Goal: Task Accomplishment & Management: Complete application form

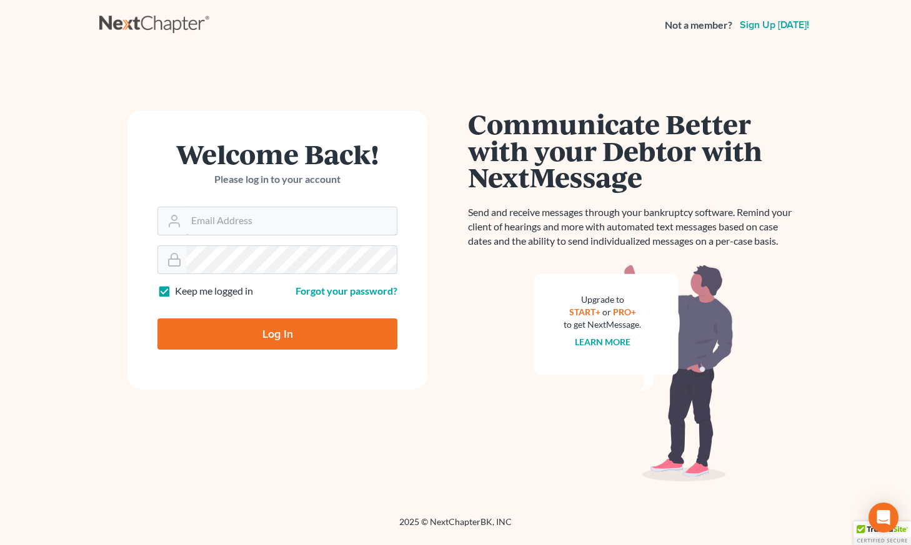
type input "[EMAIL_ADDRESS][DOMAIN_NAME]"
click at [279, 332] on input "Log In" at bounding box center [277, 334] width 240 height 31
type input "Thinking..."
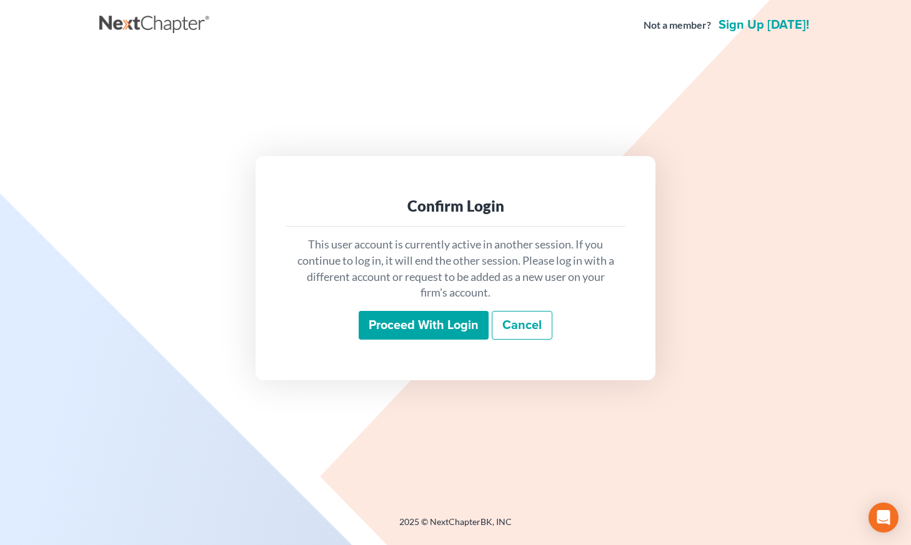
click at [415, 322] on input "Proceed with login" at bounding box center [424, 325] width 130 height 29
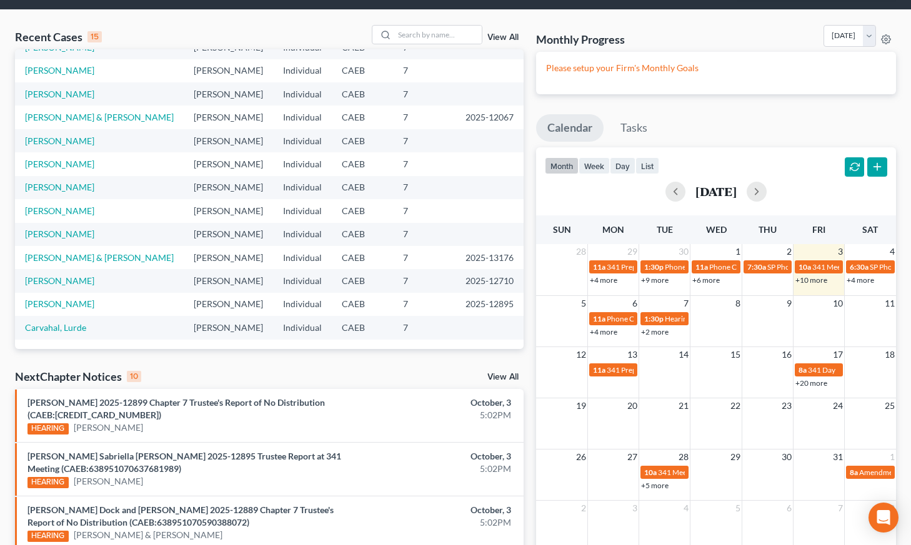
scroll to position [64, 0]
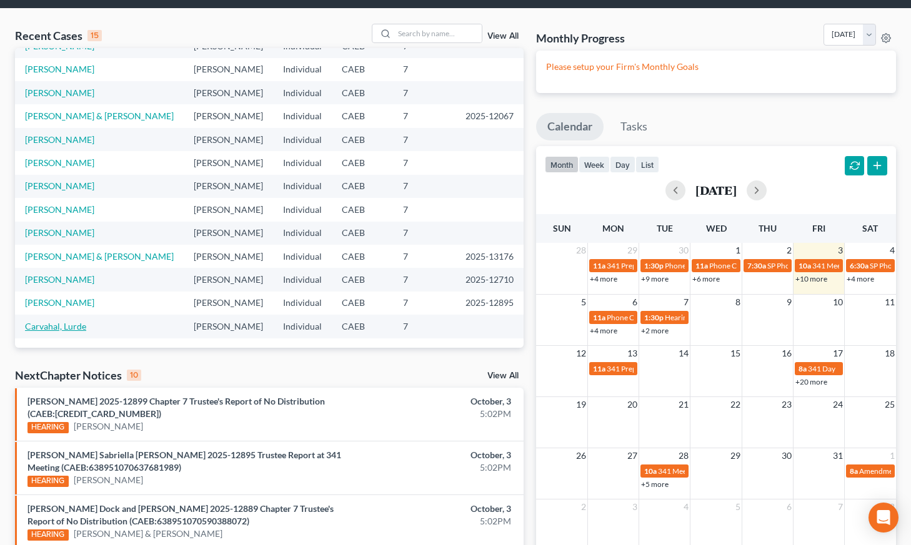
click at [72, 321] on link "Carvahal, Lurde" at bounding box center [55, 326] width 61 height 11
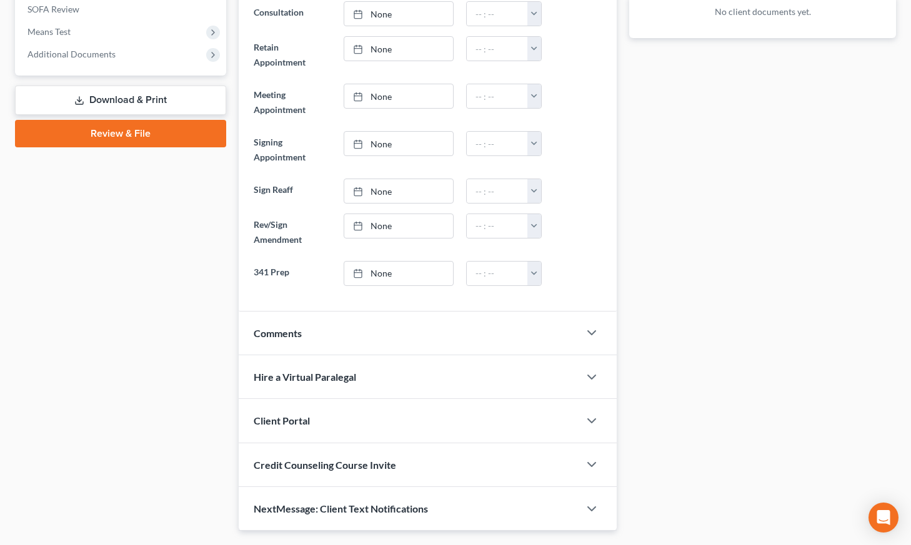
scroll to position [524, 0]
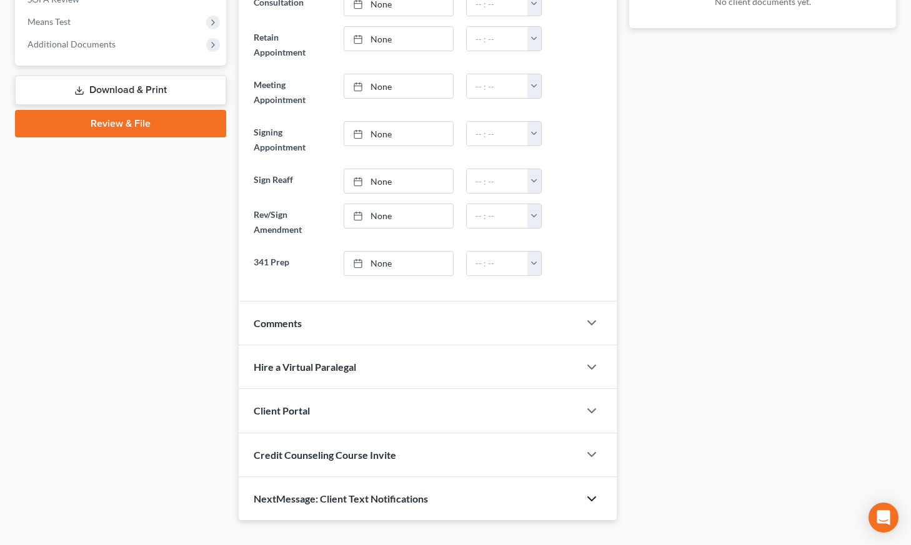
click at [590, 497] on polyline "button" at bounding box center [591, 499] width 7 height 4
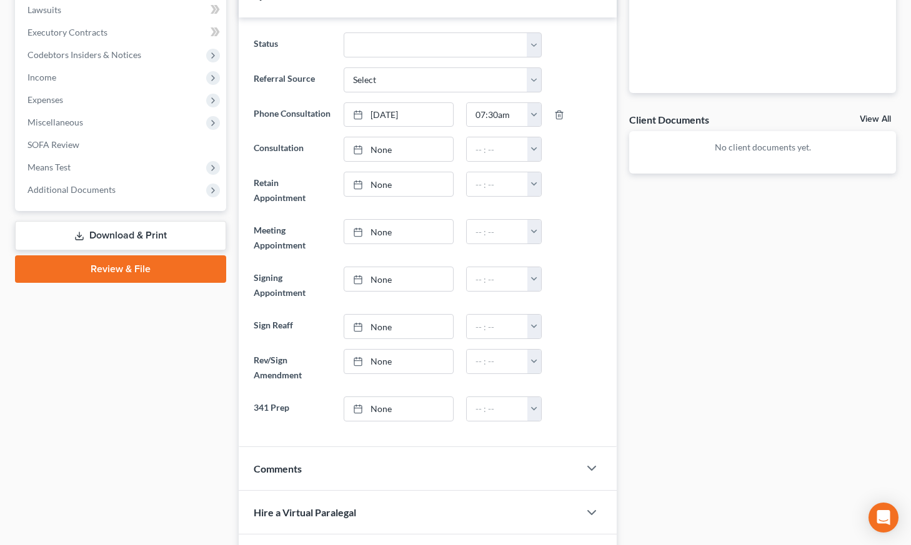
scroll to position [0, 0]
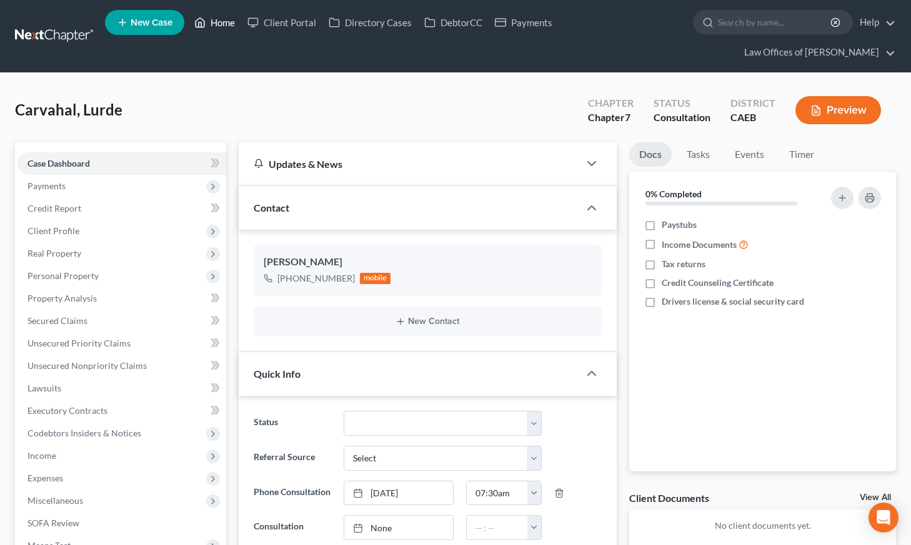
click at [226, 27] on link "Home" at bounding box center [214, 22] width 53 height 22
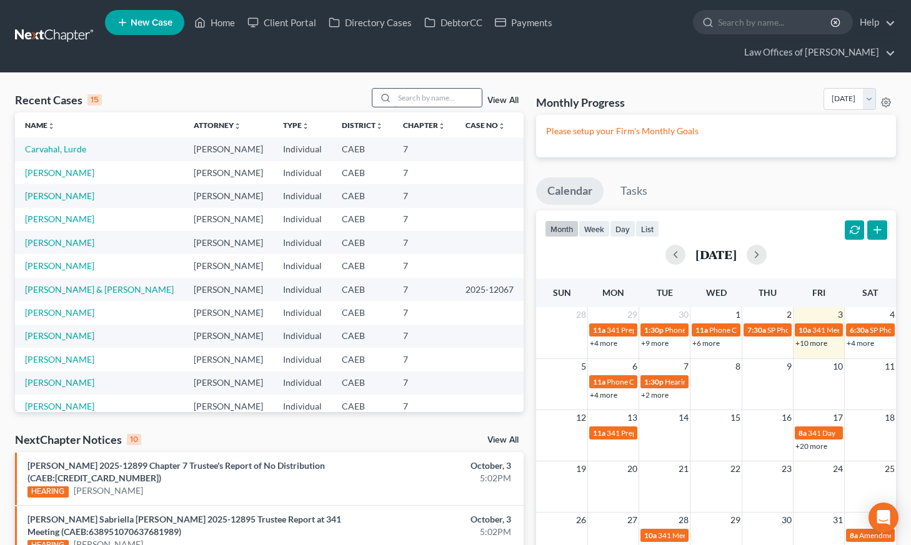
click at [412, 89] on input "search" at bounding box center [437, 98] width 87 height 18
click at [437, 89] on input "search" at bounding box center [437, 98] width 87 height 18
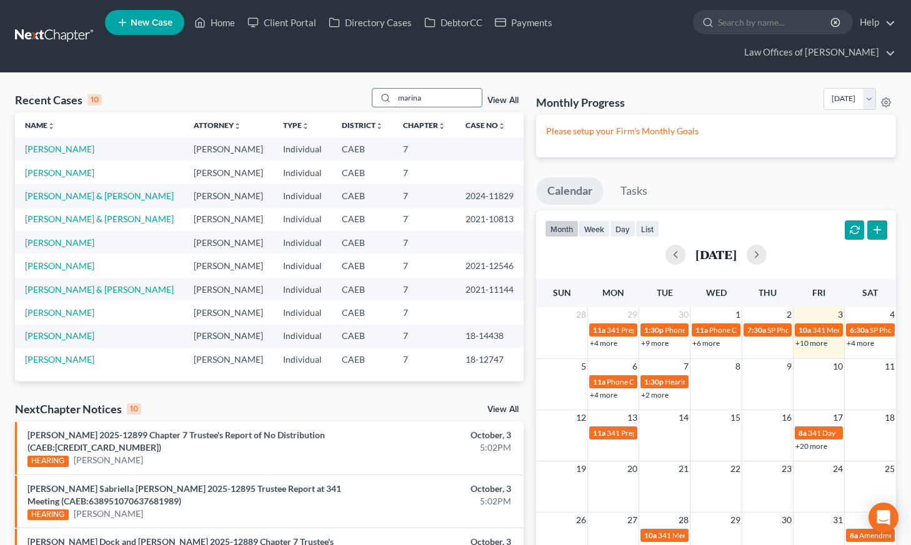
type input "marina"
click at [165, 26] on span "New Case" at bounding box center [152, 22] width 42 height 9
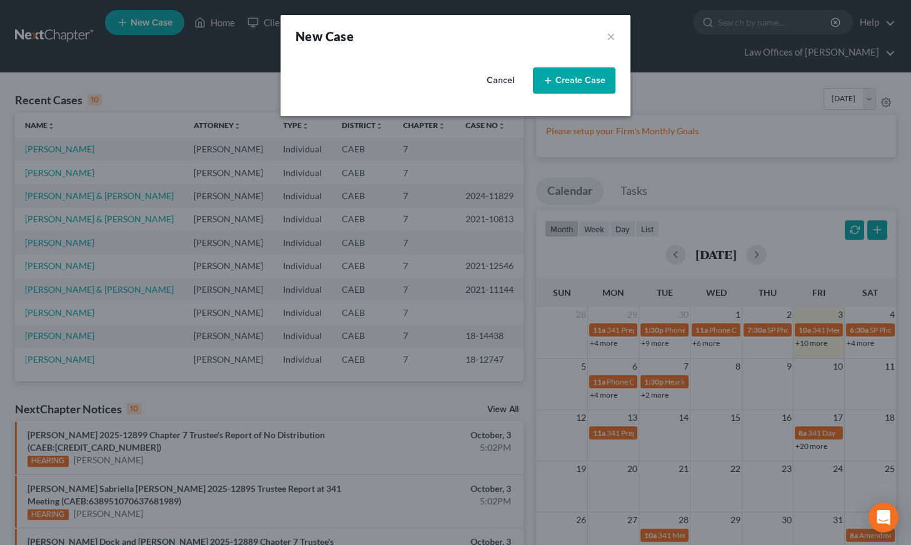
select select "8"
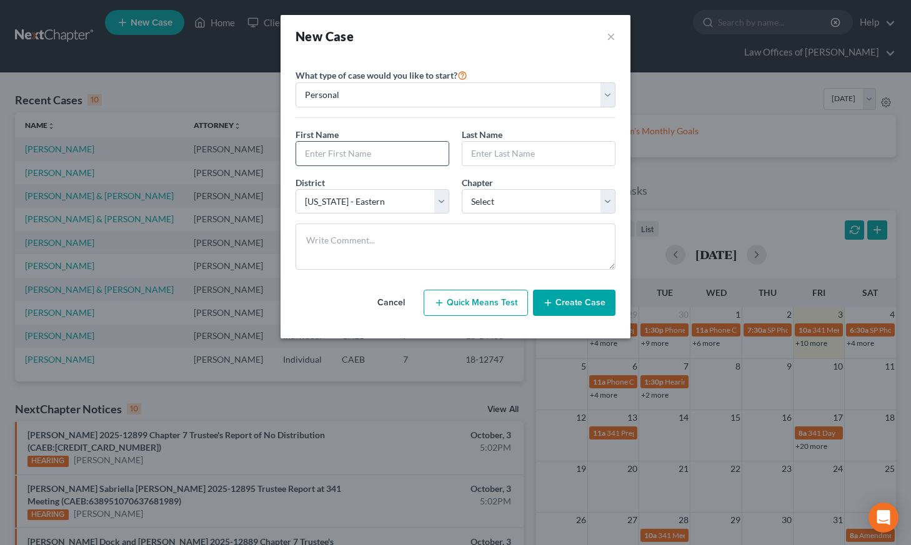
click at [362, 157] on input "text" at bounding box center [372, 154] width 152 height 24
type input "Marina"
type input "Martinez"
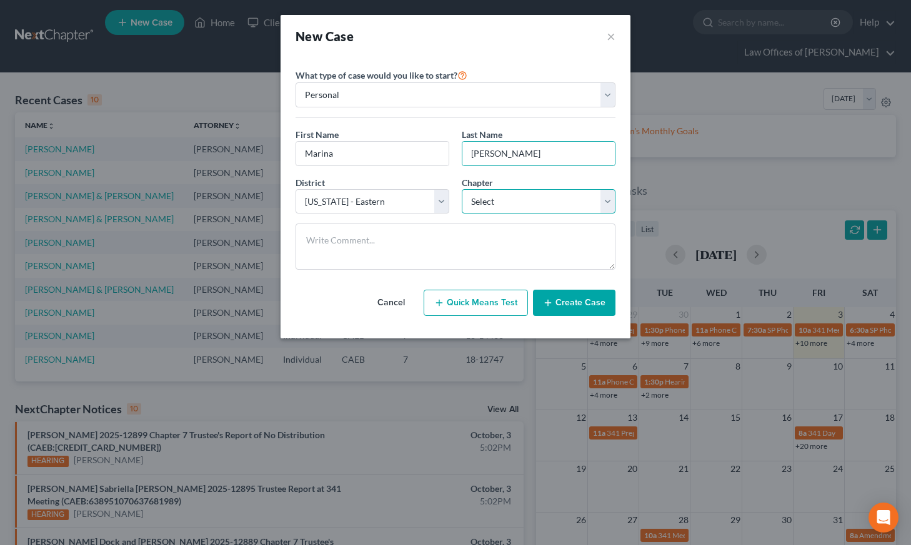
click at [502, 203] on select "Select 7 11 12 13" at bounding box center [539, 201] width 154 height 25
select select "0"
click at [462, 189] on select "Select 7 11 12 13" at bounding box center [539, 201] width 154 height 25
click at [559, 302] on button "Create Case" at bounding box center [574, 303] width 82 height 26
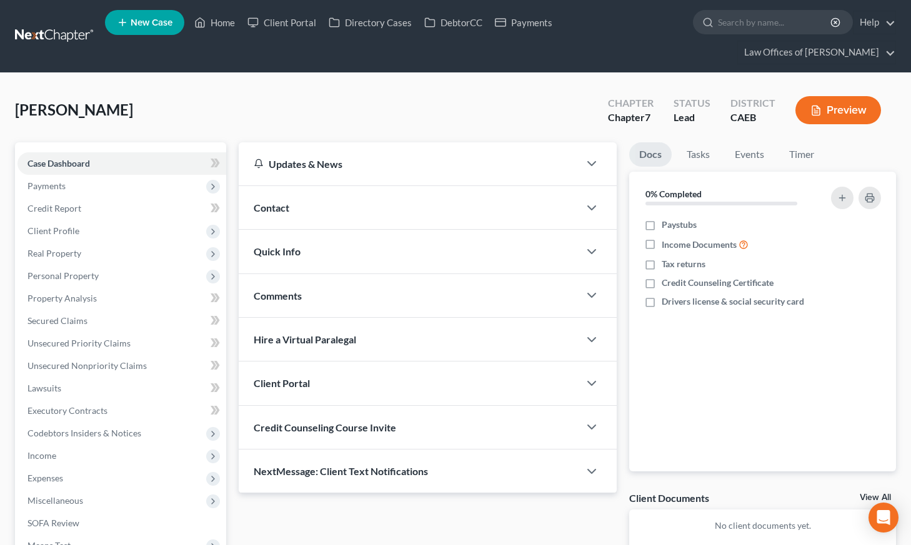
click at [360, 186] on div "Contact" at bounding box center [409, 207] width 341 height 43
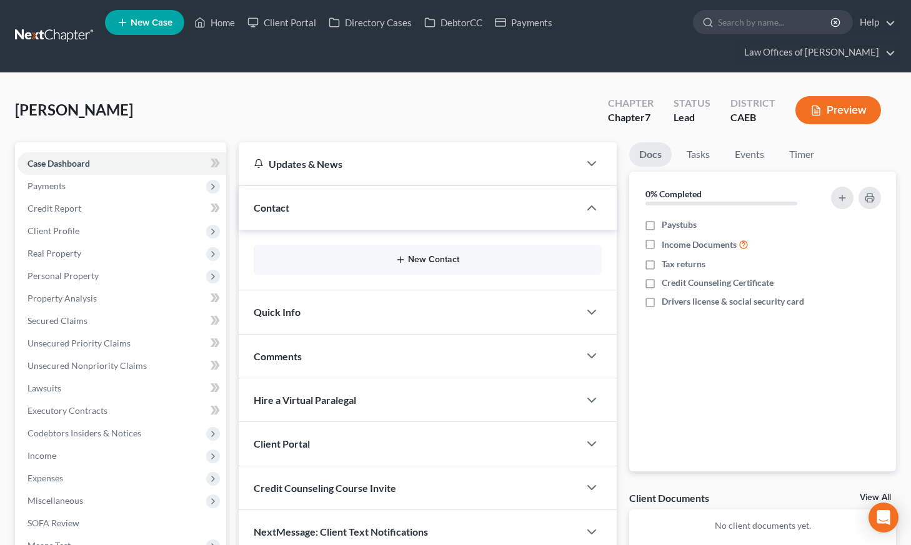
click at [400, 255] on icon "button" at bounding box center [400, 260] width 10 height 10
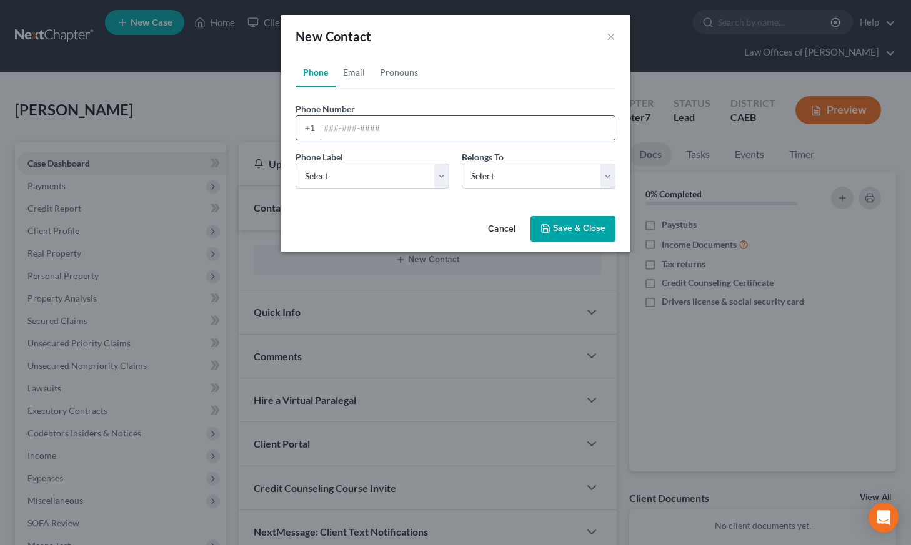
click at [359, 129] on input "tel" at bounding box center [467, 128] width 296 height 24
paste input "(661) 369-9890"
click at [345, 132] on input "(661) 369-9890" at bounding box center [467, 128] width 296 height 24
click at [357, 129] on input "661369-9890" at bounding box center [467, 128] width 296 height 24
click at [339, 130] on input "6613699890" at bounding box center [467, 128] width 296 height 24
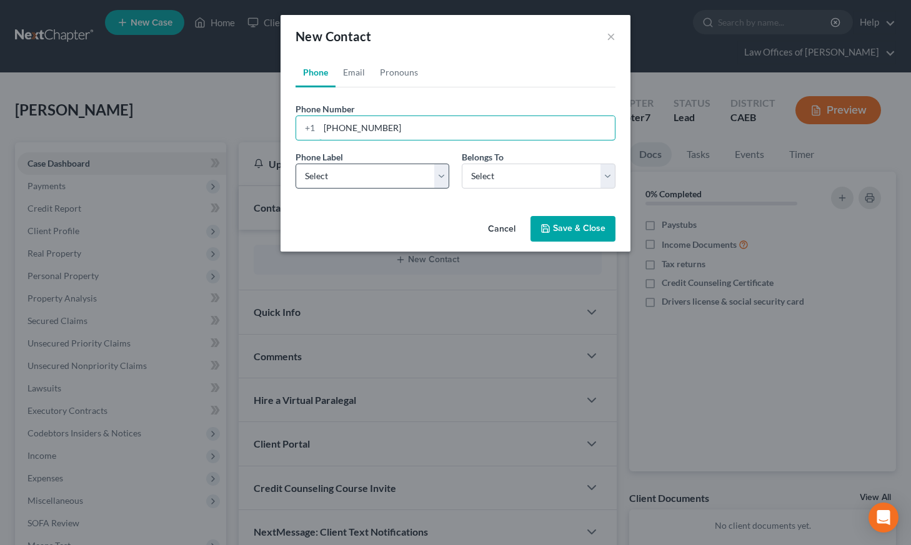
type input "(661) 3699890"
click at [349, 179] on select "Select Mobile Home Work Other" at bounding box center [373, 176] width 154 height 25
select select "0"
click at [296, 164] on select "Select Mobile Home Work Other" at bounding box center [373, 176] width 154 height 25
click at [475, 166] on select "Select Client Other" at bounding box center [539, 176] width 154 height 25
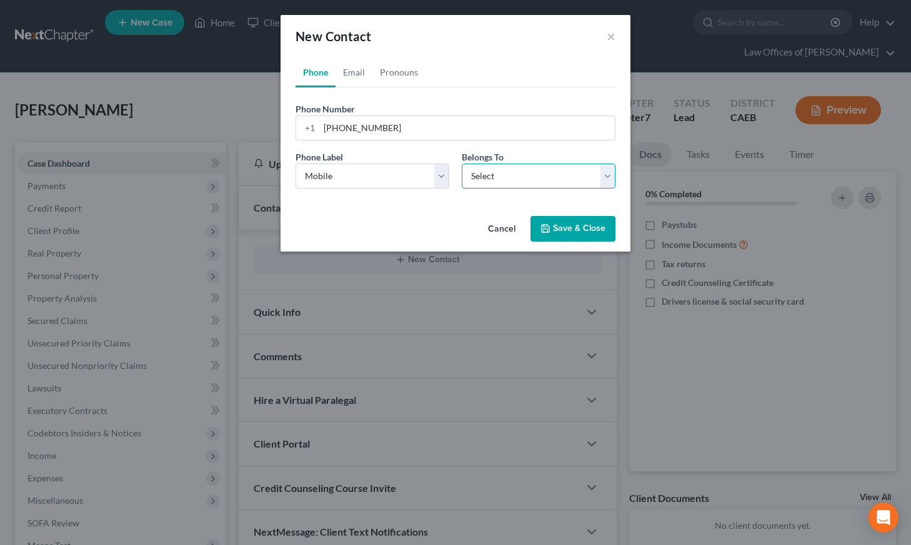
select select "0"
click at [462, 164] on select "Select Client Other" at bounding box center [539, 176] width 154 height 25
click at [550, 224] on icon "button" at bounding box center [545, 229] width 10 height 10
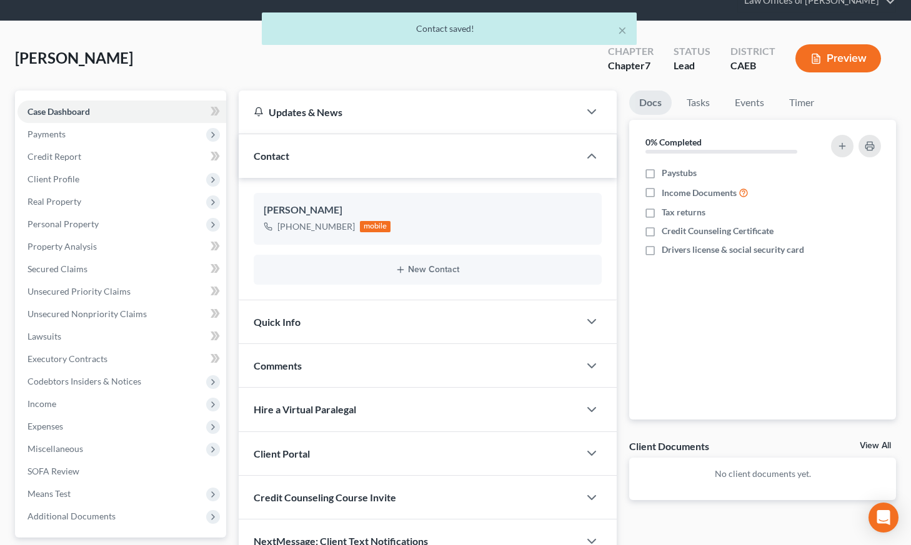
scroll to position [140, 0]
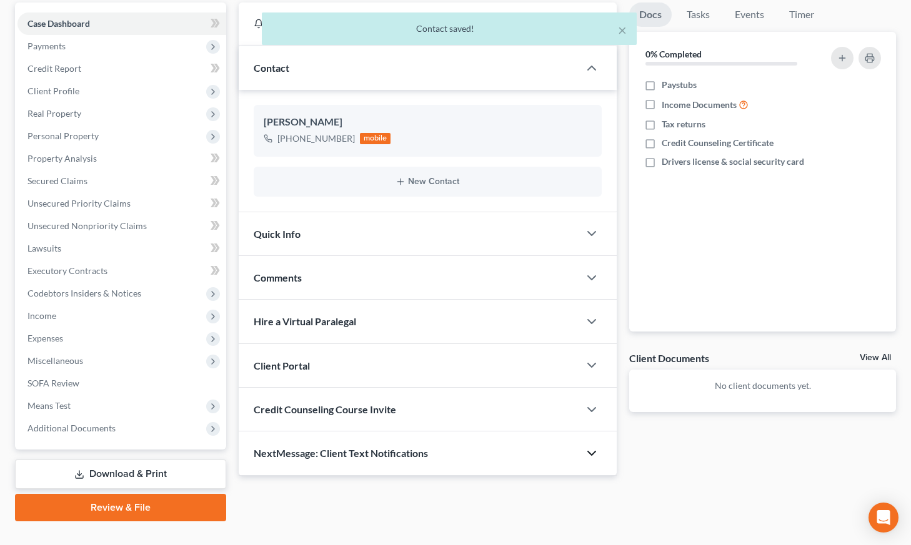
click at [589, 446] on icon "button" at bounding box center [591, 453] width 15 height 15
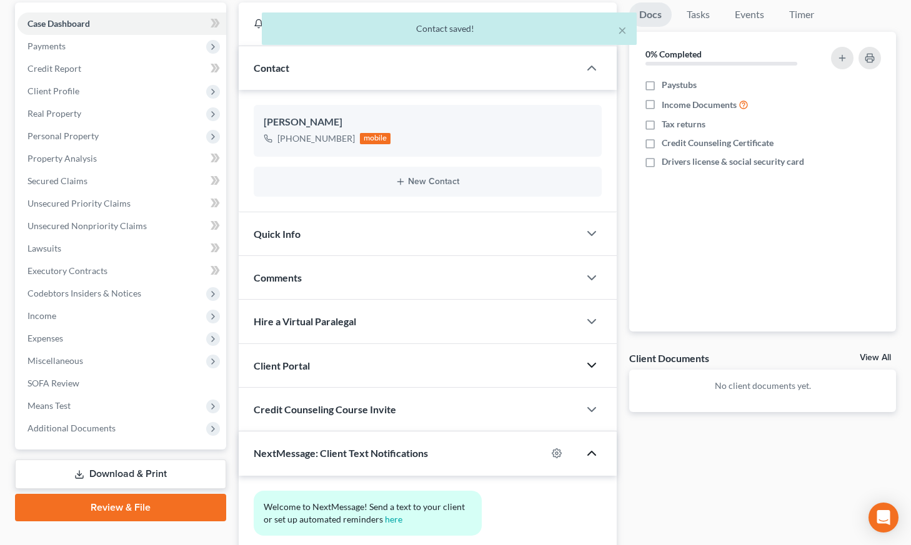
scroll to position [209, 0]
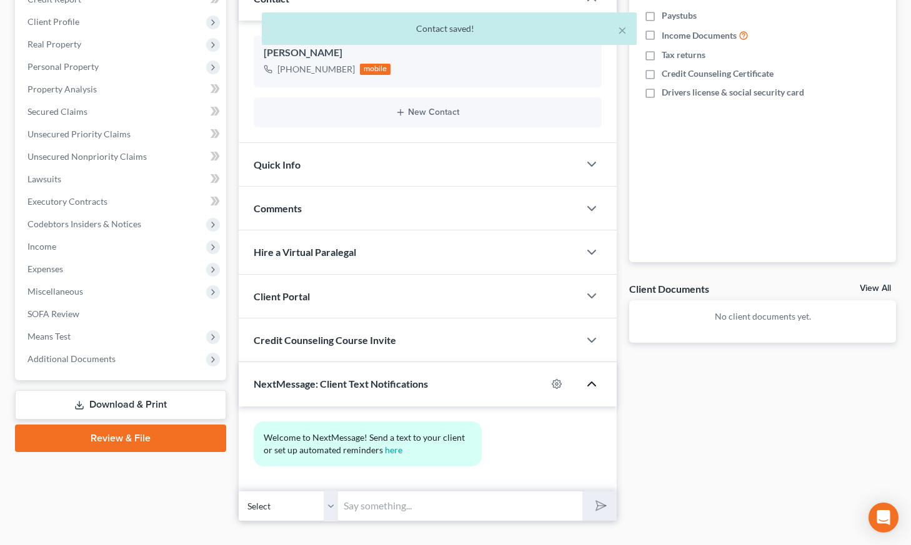
click at [437, 491] on input "text" at bounding box center [461, 506] width 244 height 31
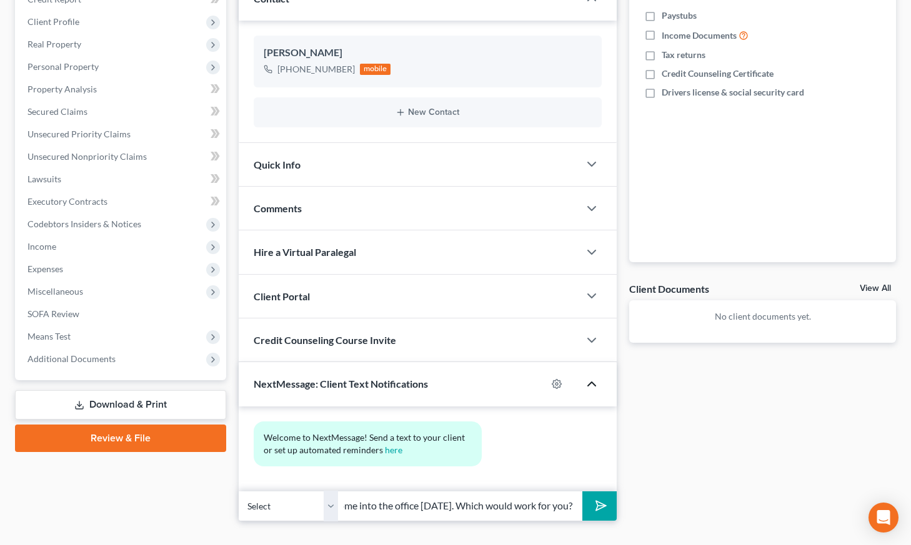
scroll to position [0, 401]
type input "Hi, this is [PERSON_NAME]. We can schedule you a phone consultation [DATE], or …"
click at [582, 492] on button "submit" at bounding box center [599, 506] width 34 height 29
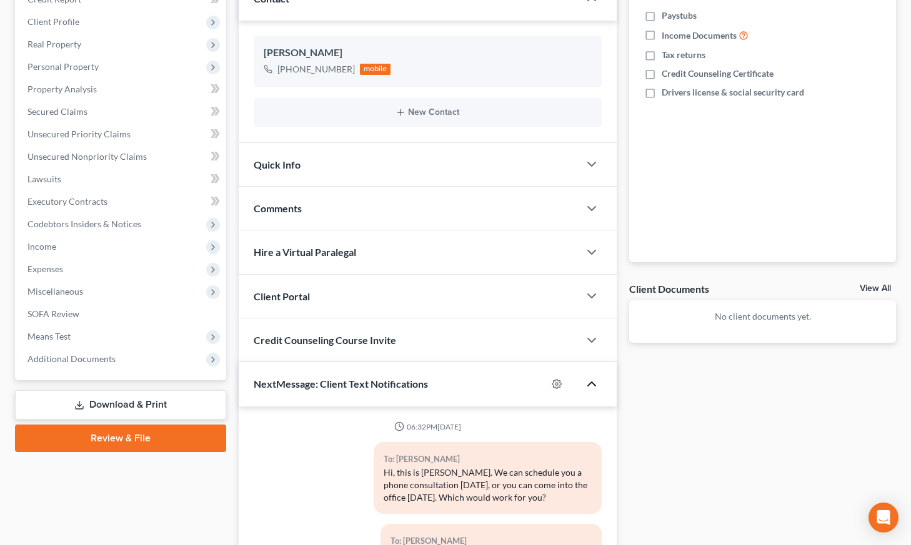
drag, startPoint x: 649, startPoint y: 277, endPoint x: 656, endPoint y: 270, distance: 10.2
click at [656, 282] on div "Client Documents View All No client documents yet." at bounding box center [762, 312] width 267 height 61
click at [680, 349] on div "Docs Tasks Events Timer 0% Completed Nothing here yet! Paystubs Income Document…" at bounding box center [762, 280] width 279 height 694
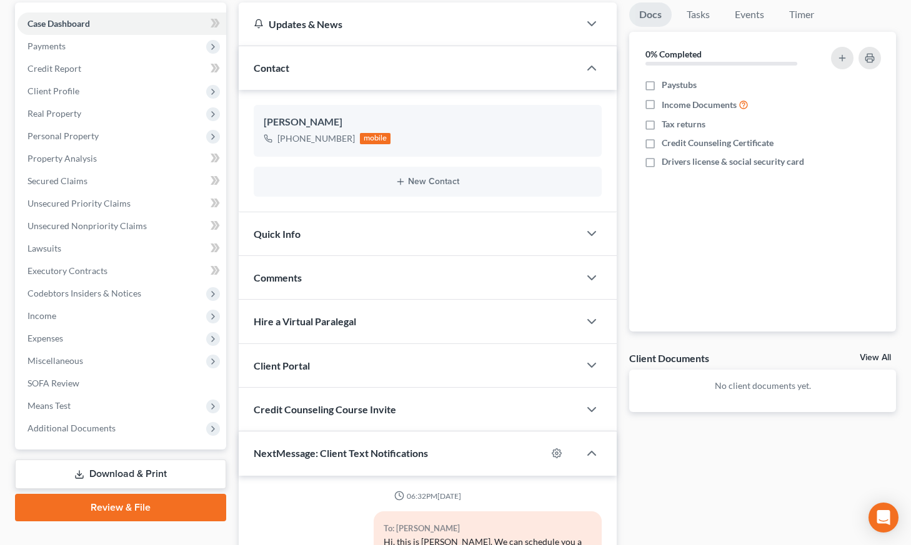
scroll to position [372, 0]
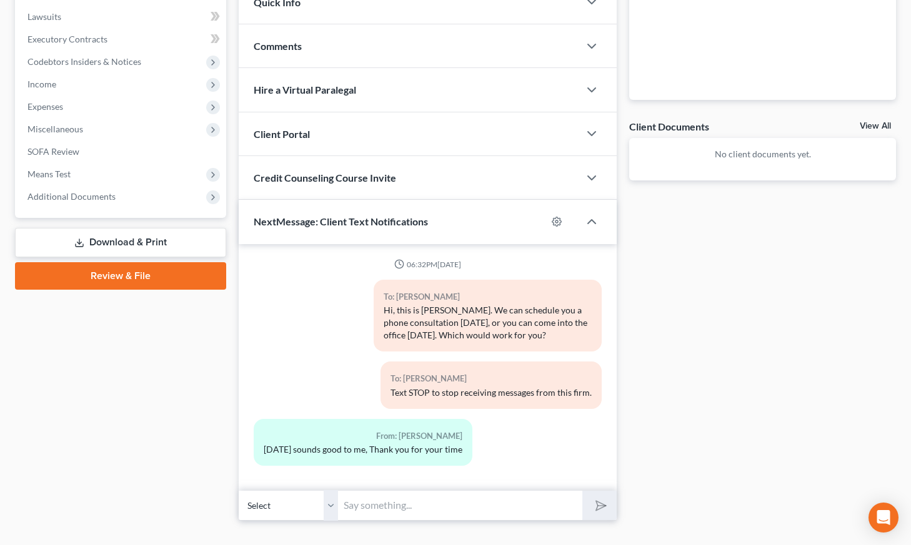
click at [373, 490] on input "text" at bounding box center [461, 505] width 244 height 31
type input "Sure! 11:30 or 2:30?"
click at [582, 491] on button "submit" at bounding box center [599, 505] width 34 height 29
click at [354, 429] on div "From: [PERSON_NAME]" at bounding box center [363, 436] width 199 height 14
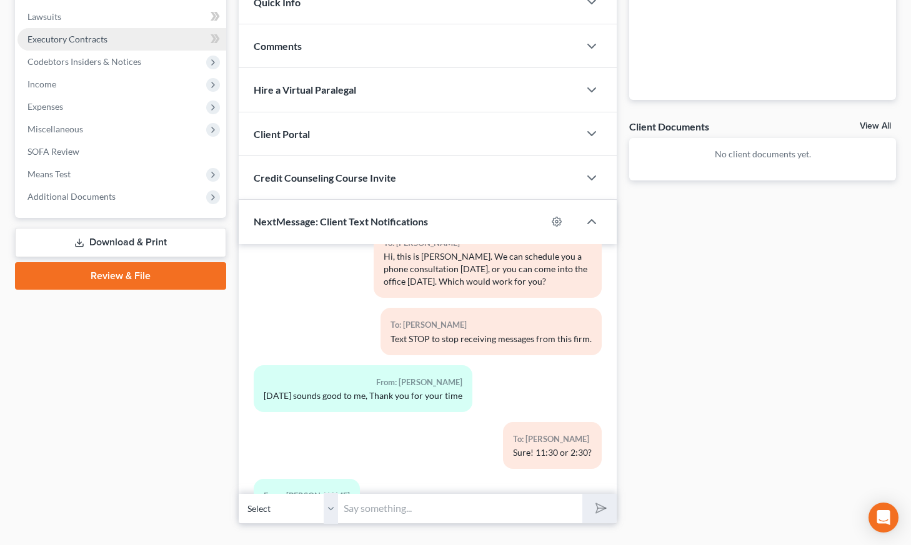
scroll to position [111, 0]
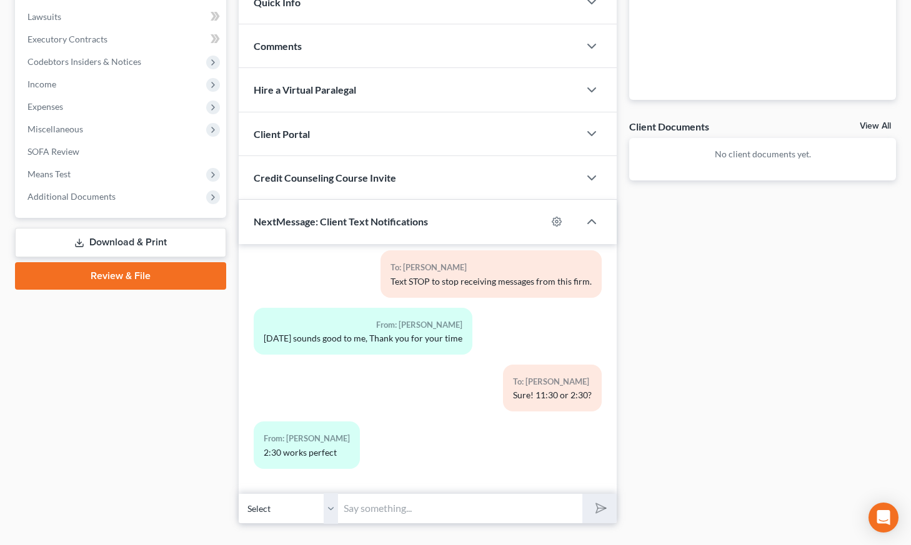
click at [373, 494] on input "text" at bounding box center [461, 509] width 244 height 31
type input "Perfect! I'll give you a call [DATE] at 2:30 👍"
click at [597, 501] on polygon "submit" at bounding box center [598, 508] width 15 height 15
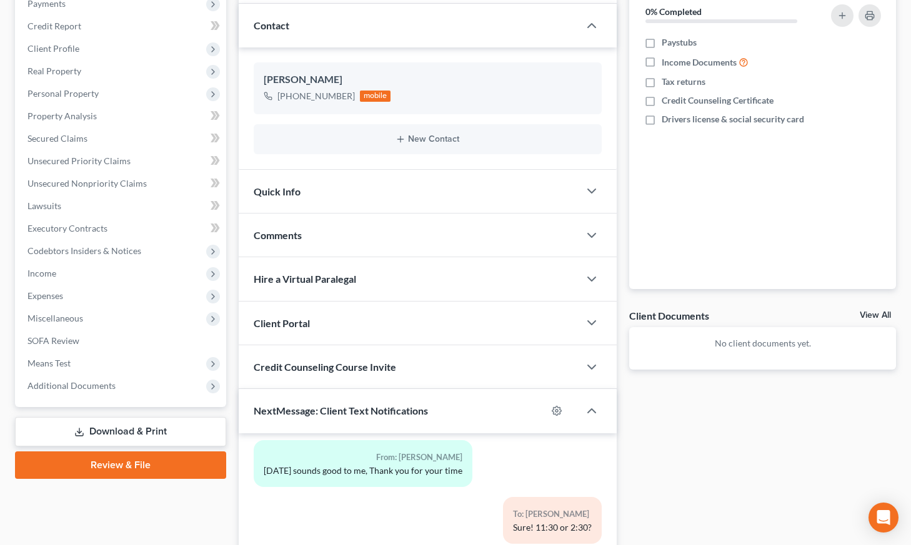
scroll to position [174, 0]
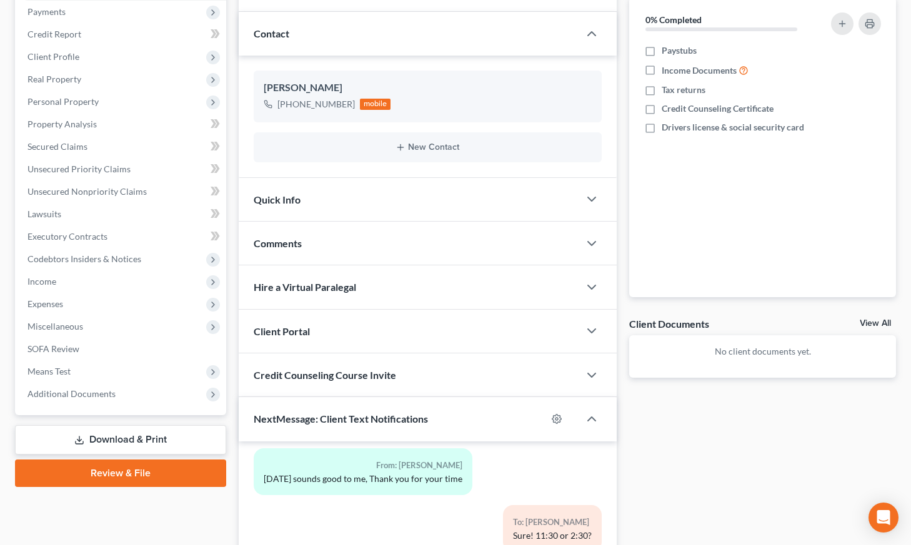
click at [472, 178] on div "Quick Info" at bounding box center [409, 199] width 341 height 43
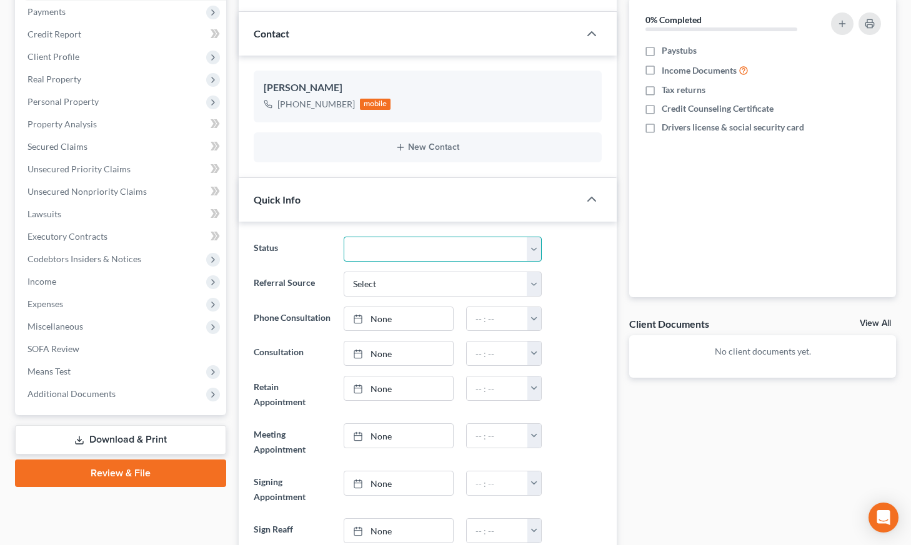
click at [425, 237] on select "Cancelled/Refund Closed Consultation Declined Discharged Filed Income Check In …" at bounding box center [443, 249] width 198 height 25
select select "2"
click at [344, 237] on select "Cancelled/Refund Closed Consultation Declined Discharged Filed Income Check In …" at bounding box center [443, 249] width 198 height 25
click at [379, 307] on link "None" at bounding box center [398, 319] width 109 height 24
type input "10/3/2025"
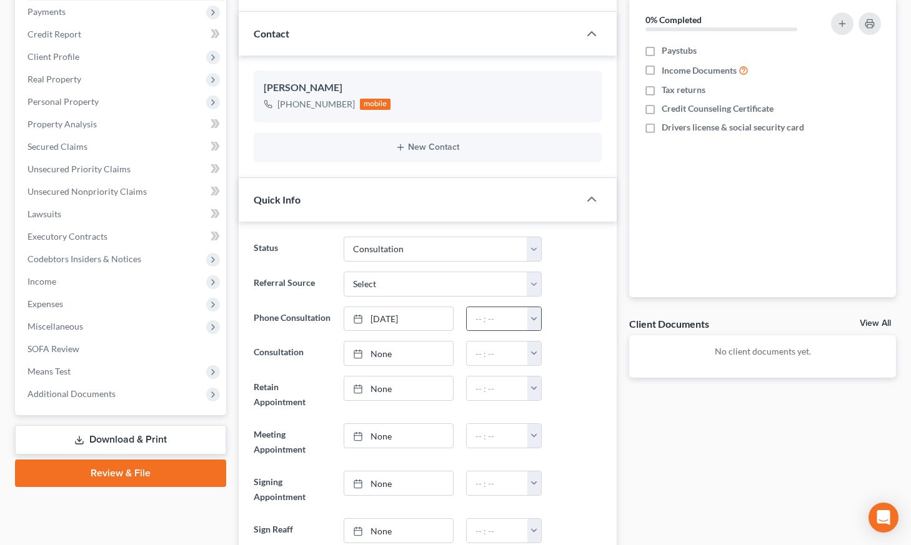
click at [539, 307] on button "button" at bounding box center [534, 319] width 14 height 24
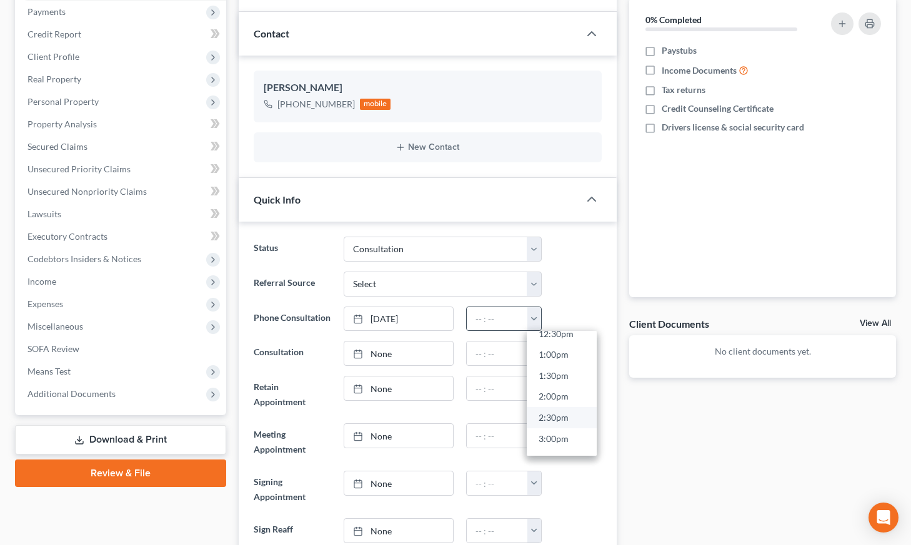
click at [553, 407] on link "2:30pm" at bounding box center [562, 417] width 70 height 21
type input "2:30pm"
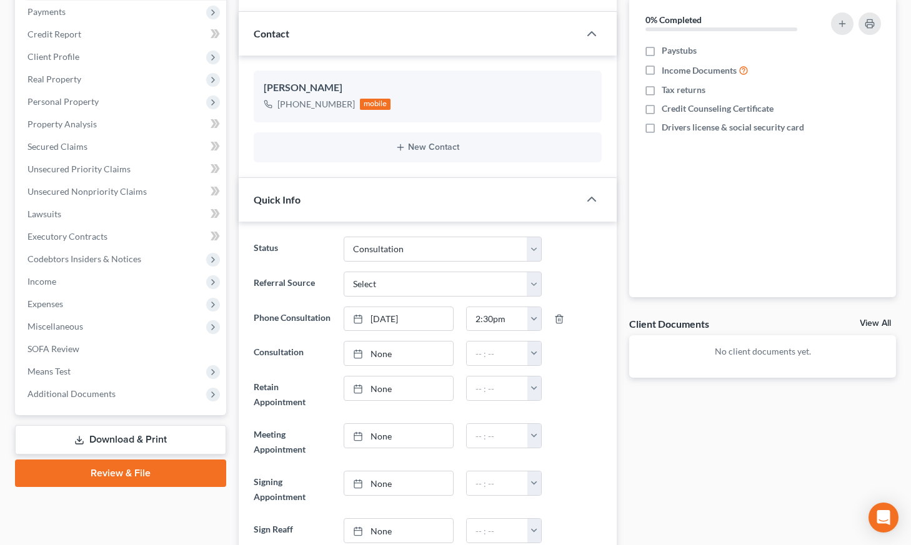
click at [600, 424] on div at bounding box center [578, 442] width 60 height 37
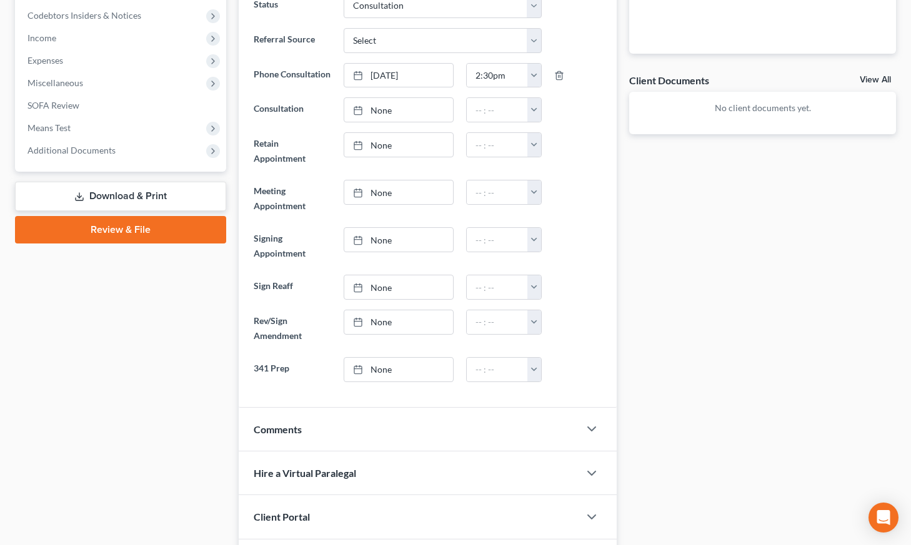
scroll to position [804, 0]
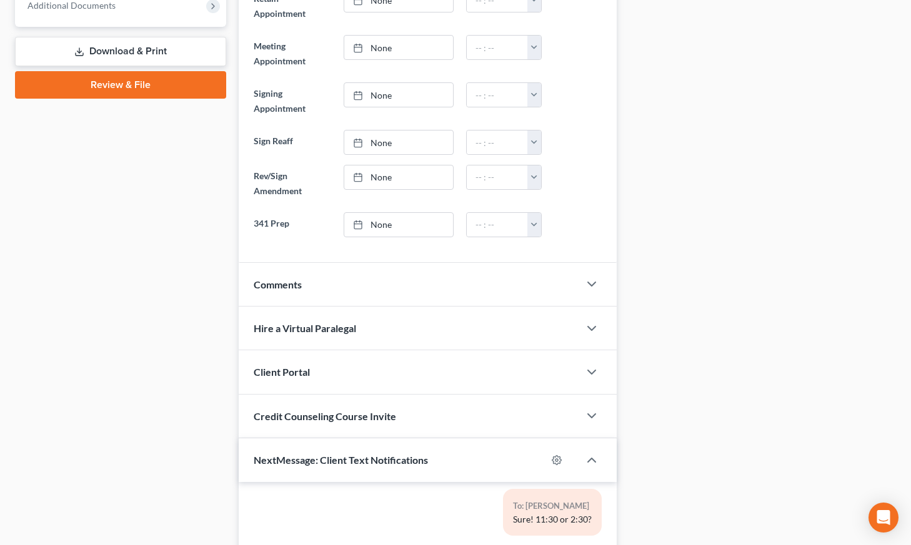
scroll to position [804, 0]
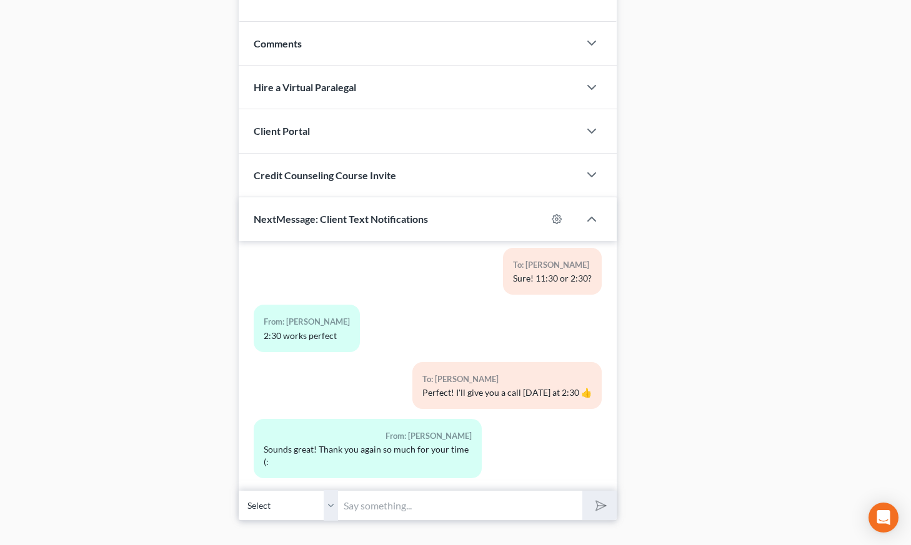
click at [513, 490] on input "text" at bounding box center [461, 505] width 244 height 31
type input "You're welcome!"
click at [582, 491] on button "submit" at bounding box center [599, 505] width 34 height 29
